Goal: Communication & Community: Answer question/provide support

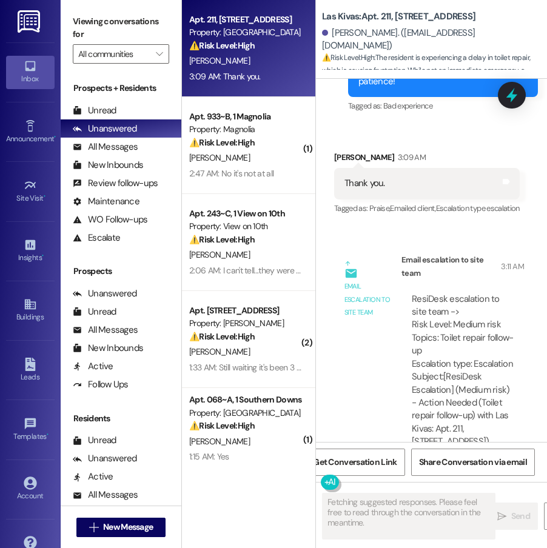
scroll to position [6639, 0]
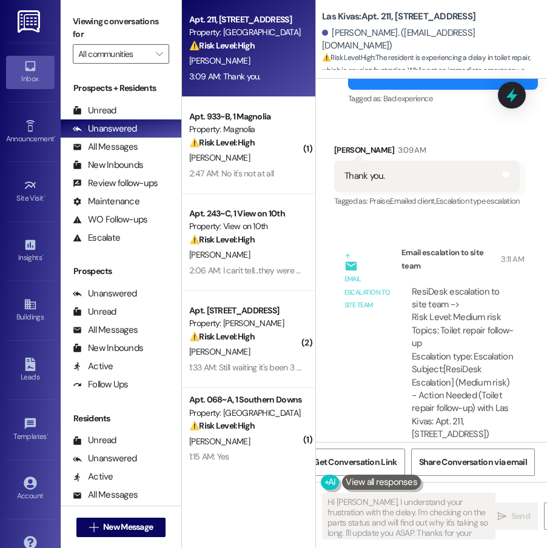
type textarea "Hi [PERSON_NAME], I understand your frustration with the delay. I'm checking on…"
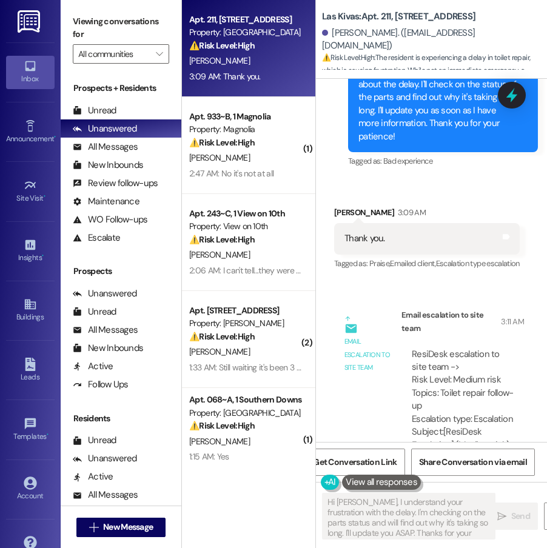
scroll to position [6570, 0]
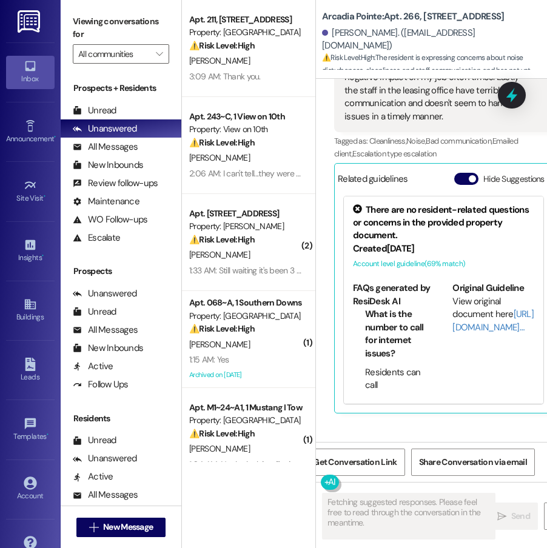
scroll to position [2457, 0]
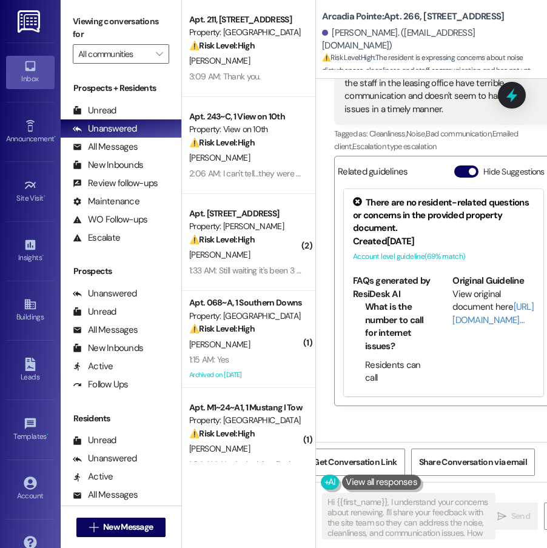
type textarea "Hi {{first_name}}, I understand your concerns about renewing. I'll share your f…"
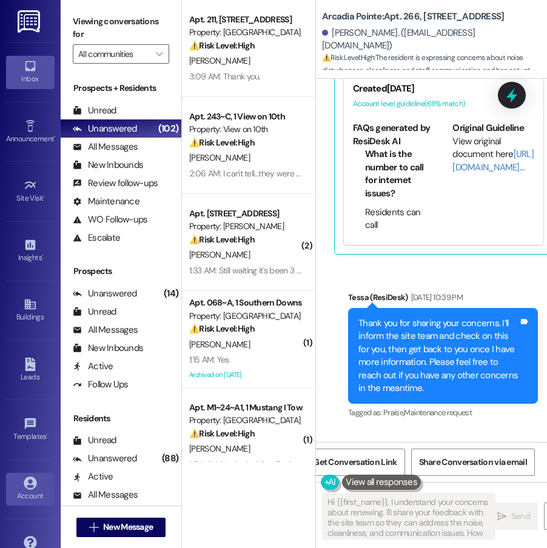
scroll to position [2617, 0]
